Goal: Transaction & Acquisition: Purchase product/service

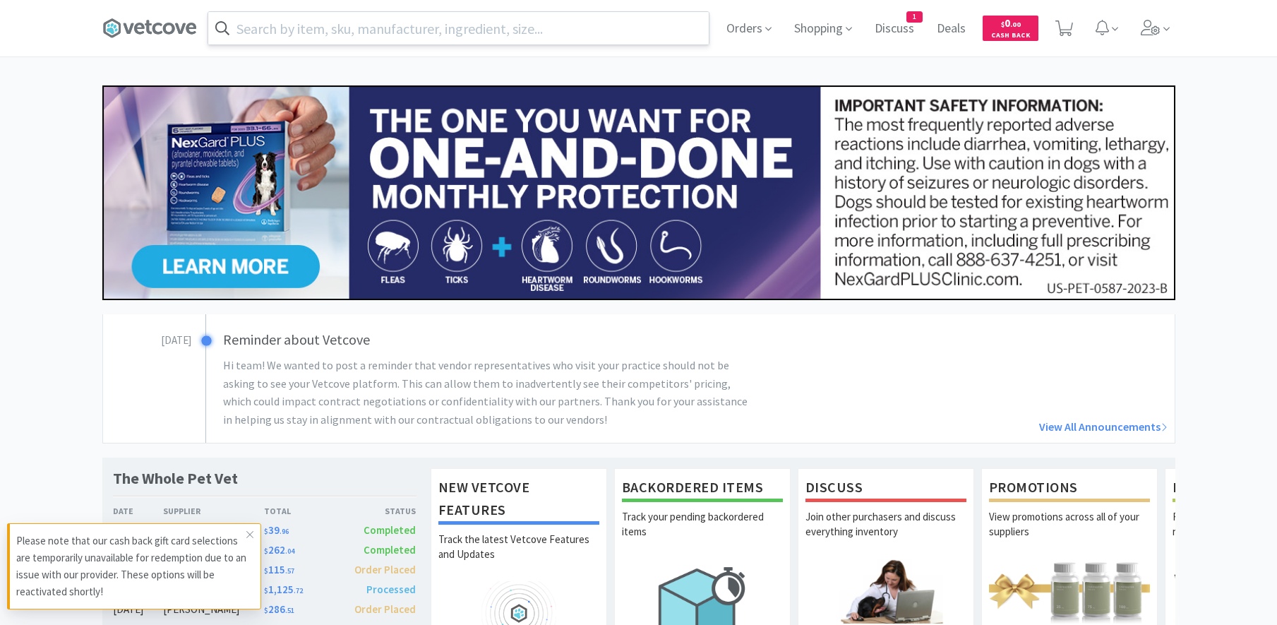
click at [506, 30] on input "text" at bounding box center [458, 28] width 501 height 32
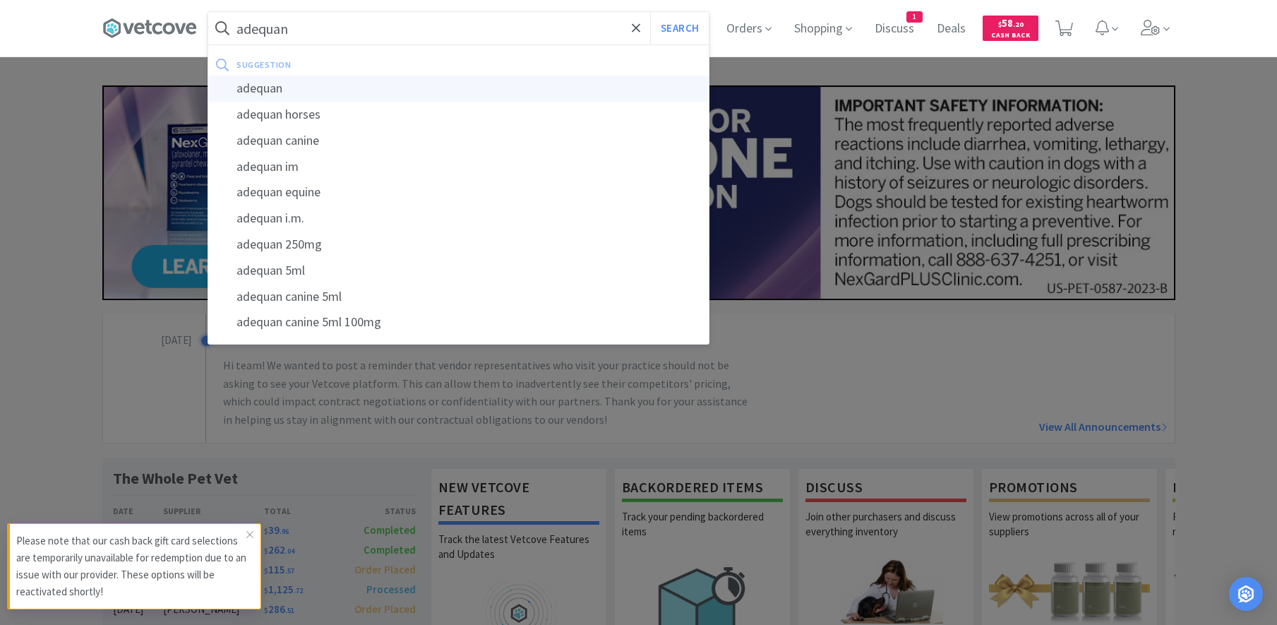
type input "adequan"
click at [373, 79] on div "adequan" at bounding box center [458, 89] width 501 height 26
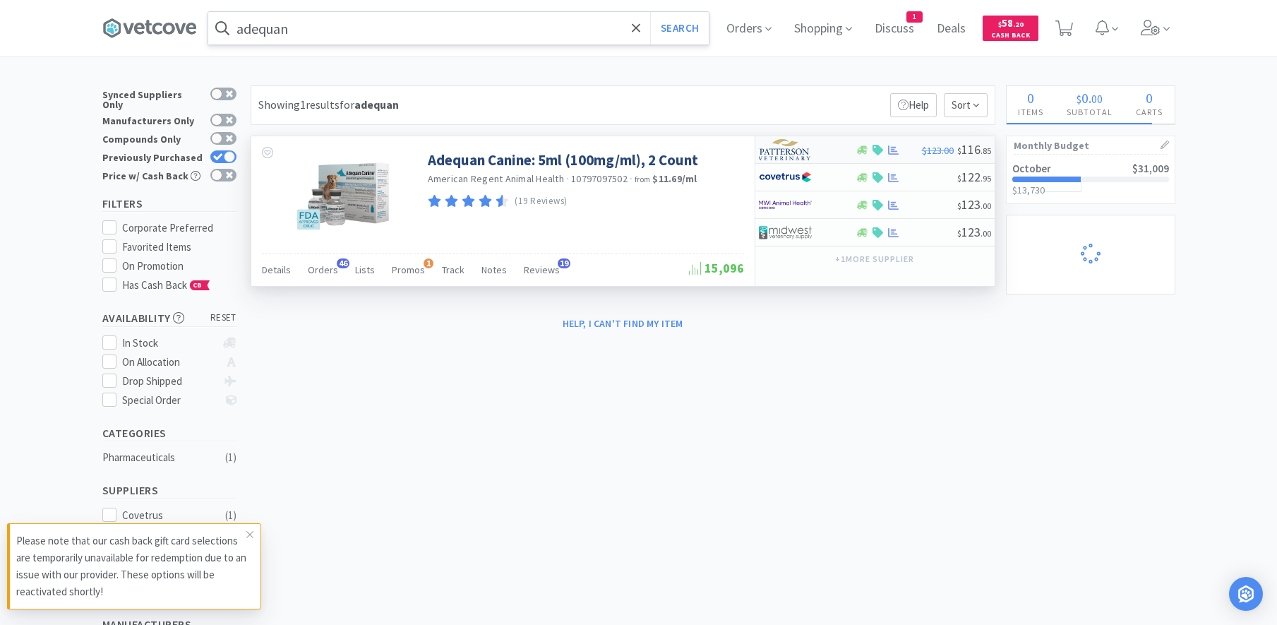
click at [828, 148] on div at bounding box center [798, 150] width 78 height 24
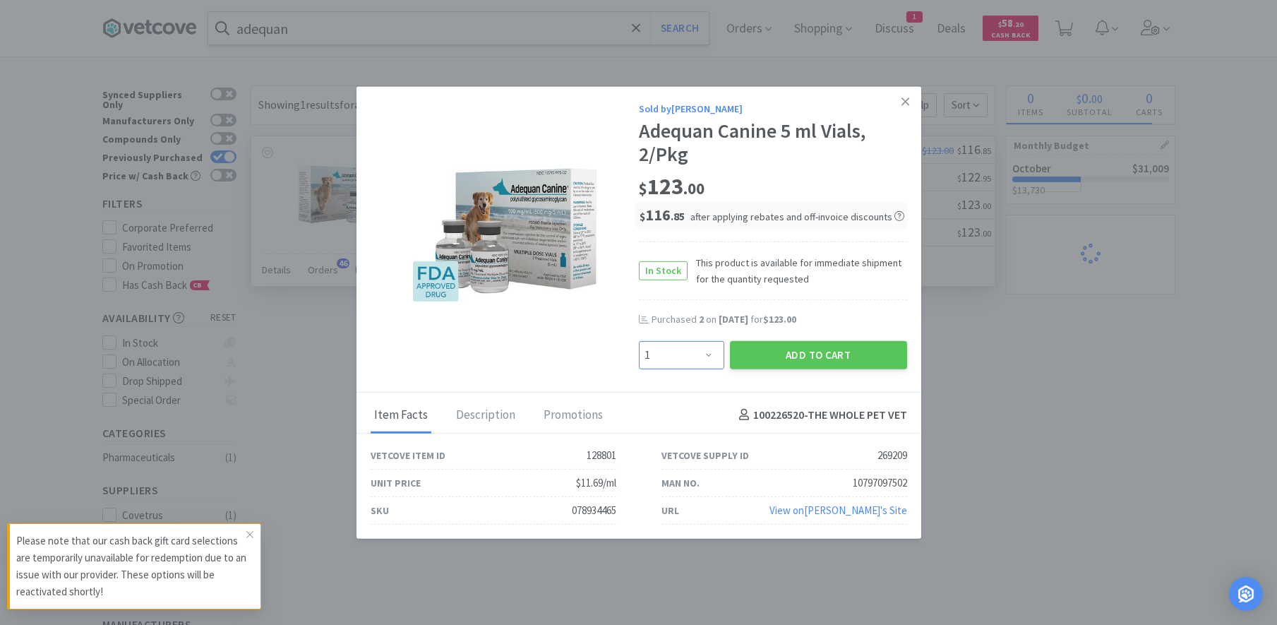
click at [639, 340] on select "Enter Quantity 1 2 3 4 5 6 7 8 9 10 11 12 13 14 15 16 17 18 19 20 Enter Quantity" at bounding box center [681, 354] width 85 height 28
select select "3"
click option "3" at bounding box center [0, 0] width 0 height 0
click at [798, 357] on button "Add to Cart" at bounding box center [818, 354] width 177 height 28
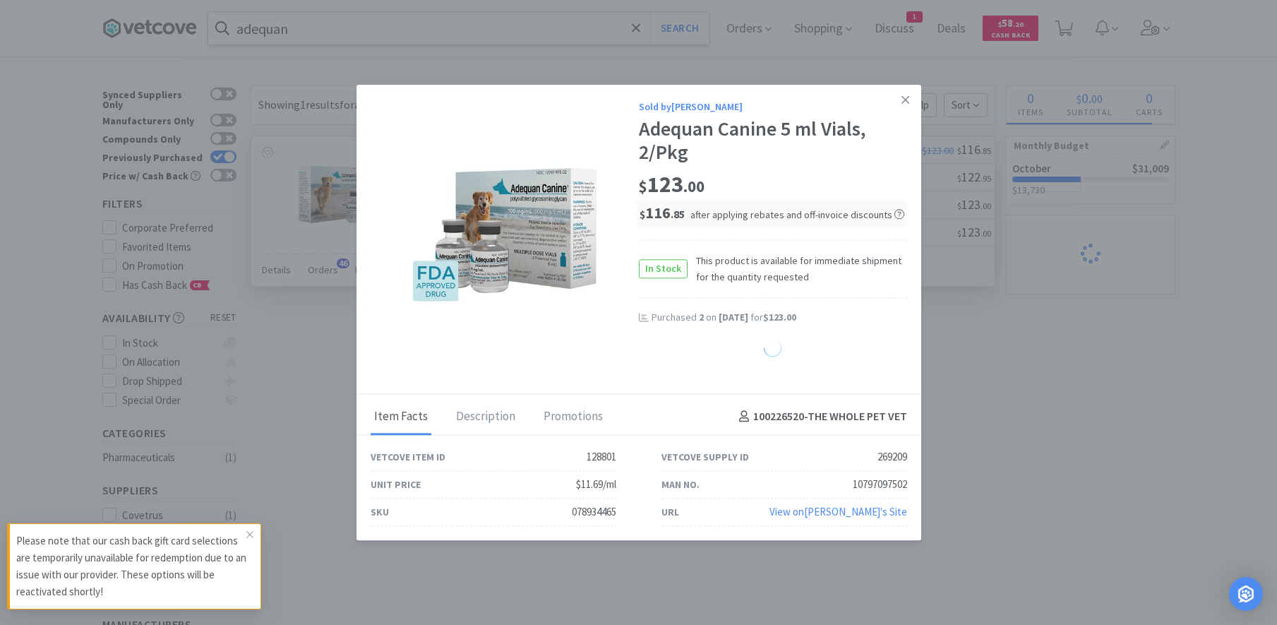
select select "3"
